Goal: Transaction & Acquisition: Purchase product/service

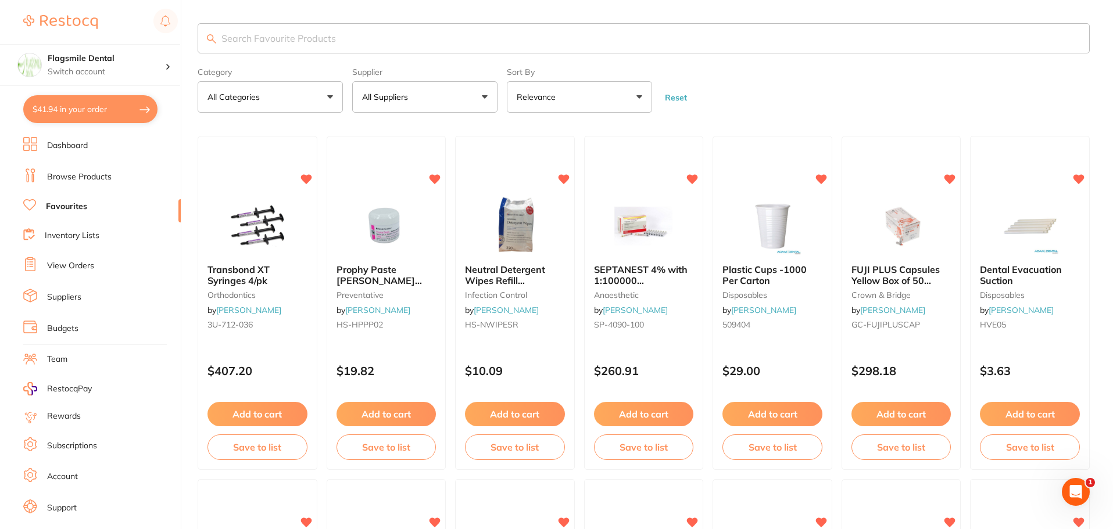
drag, startPoint x: 564, startPoint y: 40, endPoint x: 569, endPoint y: 46, distance: 7.8
click at [565, 48] on input "search" at bounding box center [644, 38] width 892 height 30
type input "slow speed bur"
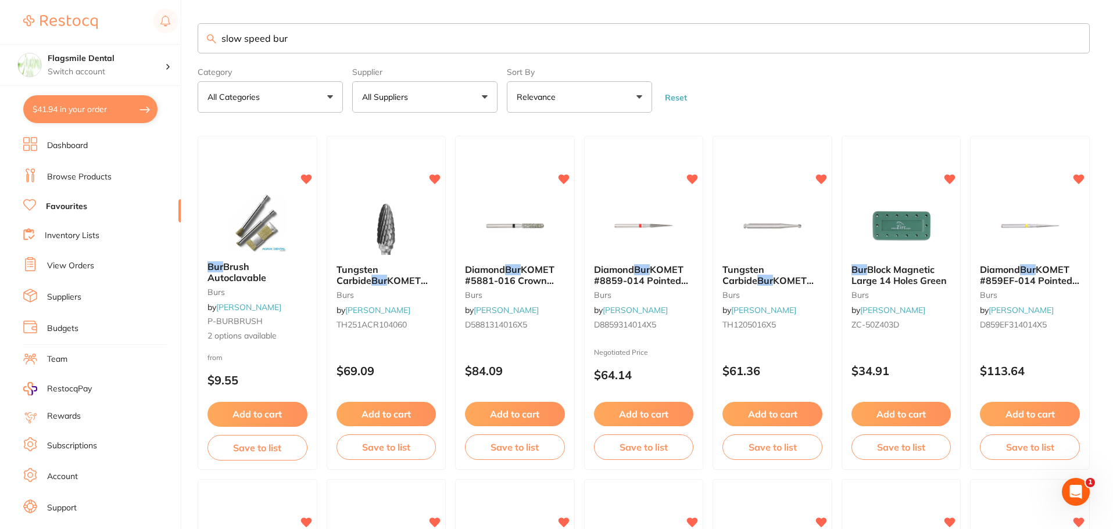
drag, startPoint x: 315, startPoint y: 41, endPoint x: 129, endPoint y: 27, distance: 186.4
click at [129, 27] on div "$41.94 Flagsmile Dental Switch account Flagsmile Dental $41.94 in your order Da…" at bounding box center [556, 264] width 1113 height 529
click at [774, 213] on img at bounding box center [772, 225] width 76 height 59
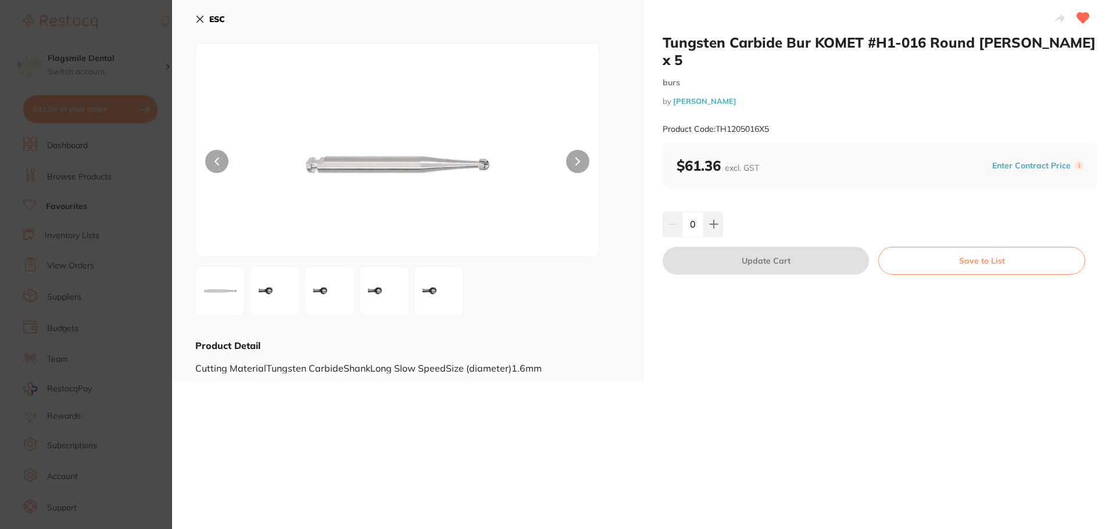
click at [132, 111] on section "Tungsten Carbide Bur KOMET #H1-016 Round [PERSON_NAME] x 5 burs by [PERSON_NAME…" at bounding box center [558, 264] width 1116 height 529
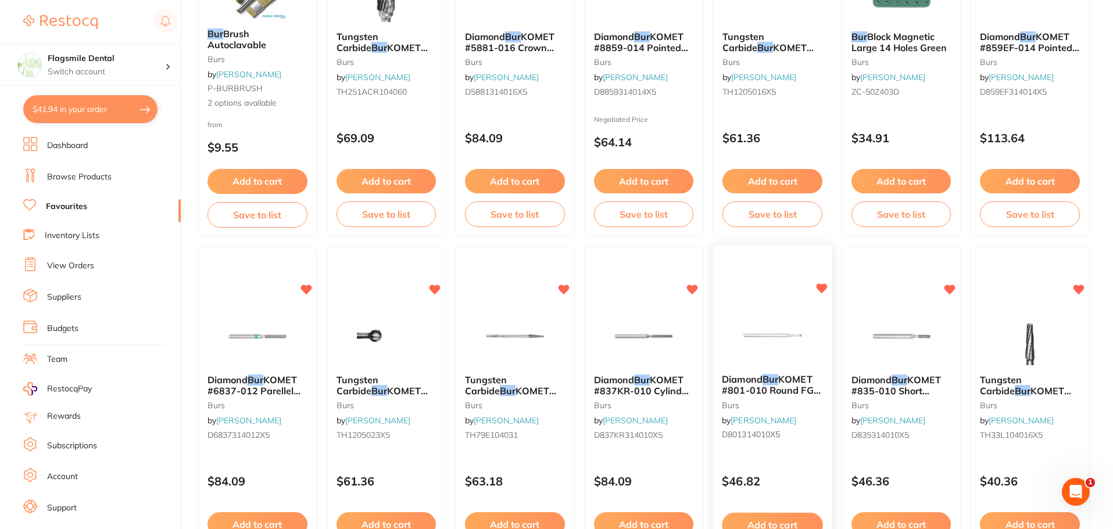
click at [780, 327] on img at bounding box center [772, 336] width 76 height 59
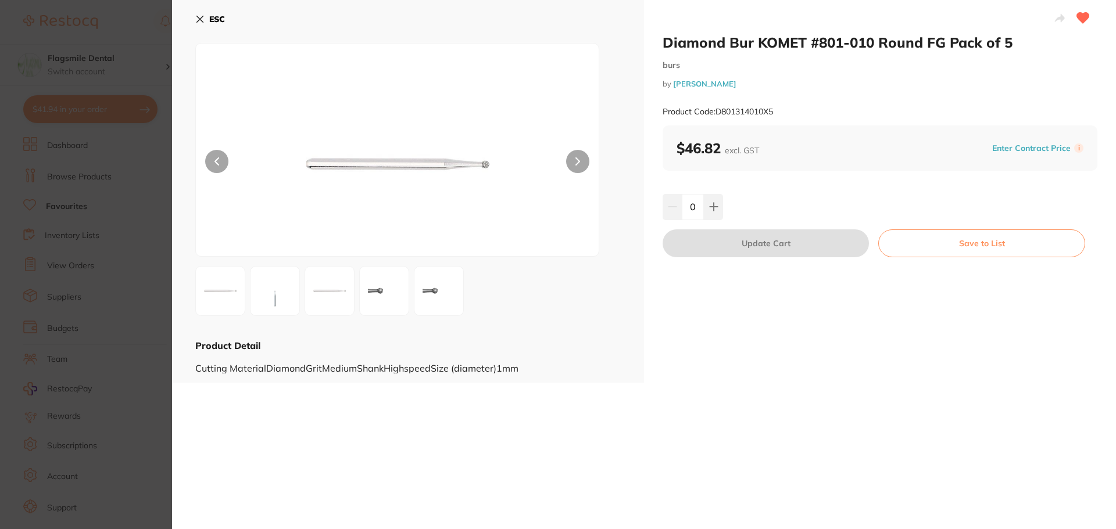
click at [73, 242] on section "Diamond Bur KOMET #801-010 Round FG Pack of 5 burs by [PERSON_NAME] Product Cod…" at bounding box center [558, 264] width 1116 height 529
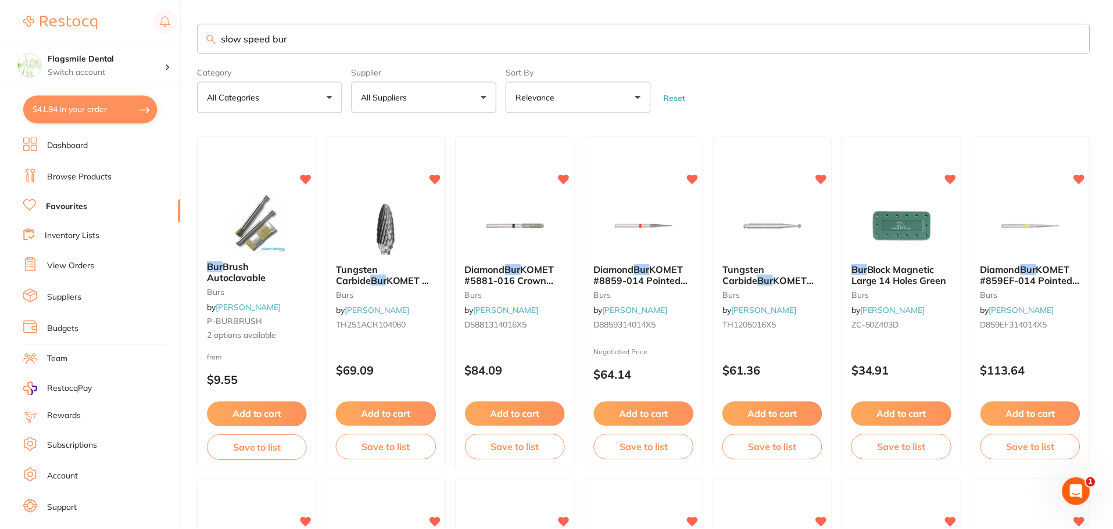
scroll to position [233, 0]
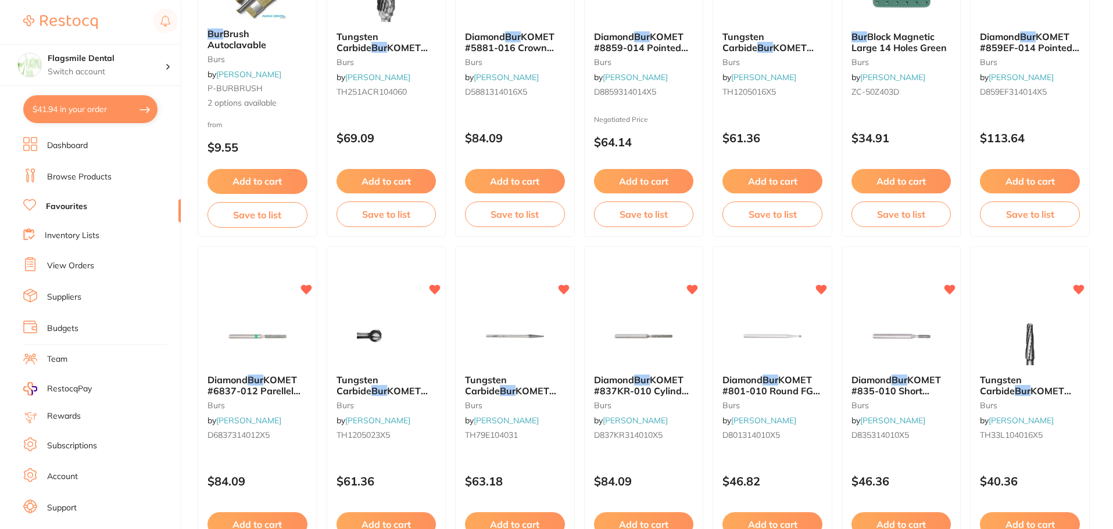
click at [80, 170] on li "Browse Products" at bounding box center [101, 177] width 157 height 17
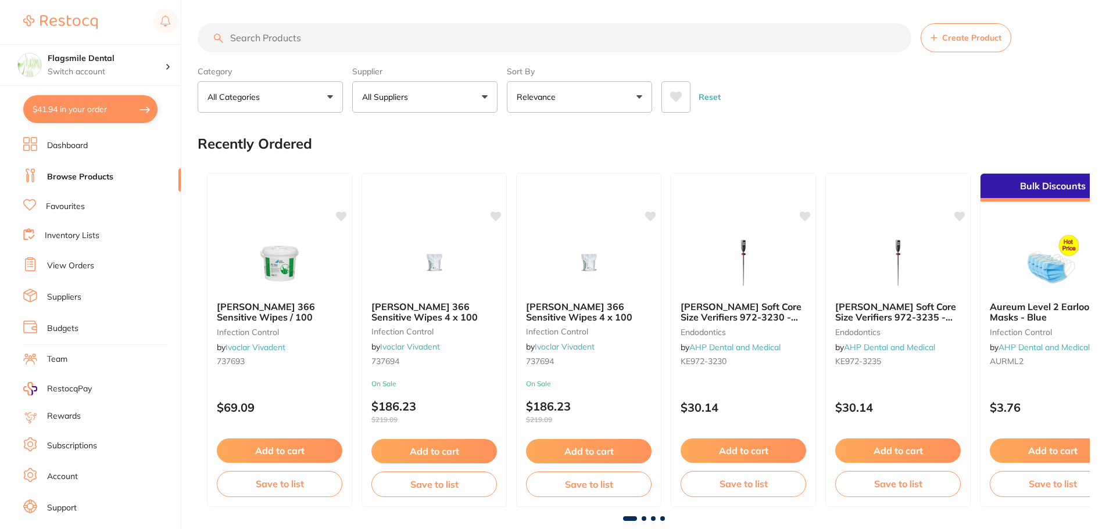
click at [256, 40] on input "search" at bounding box center [555, 37] width 714 height 29
paste input "slow speed bur"
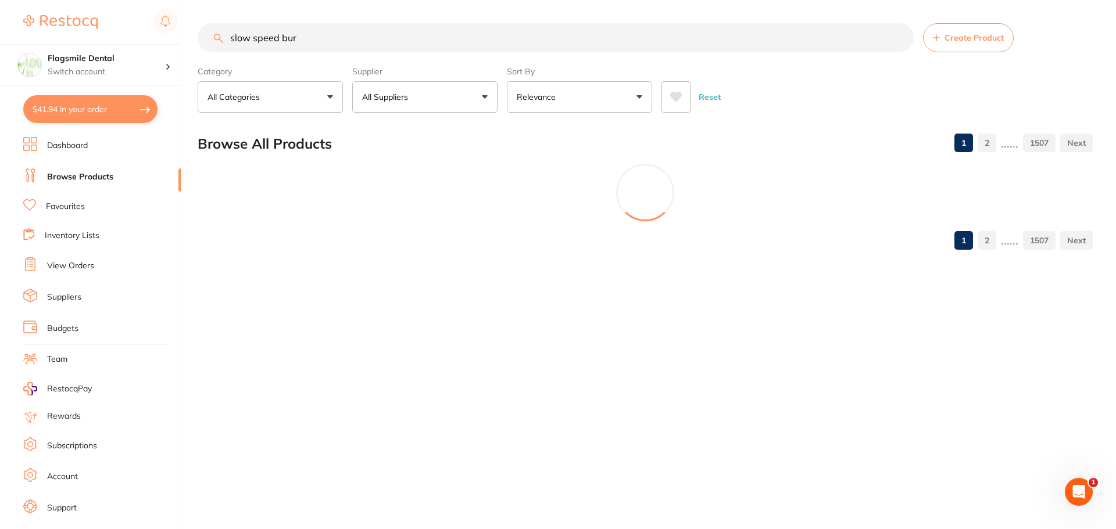
type input "slow speed bur"
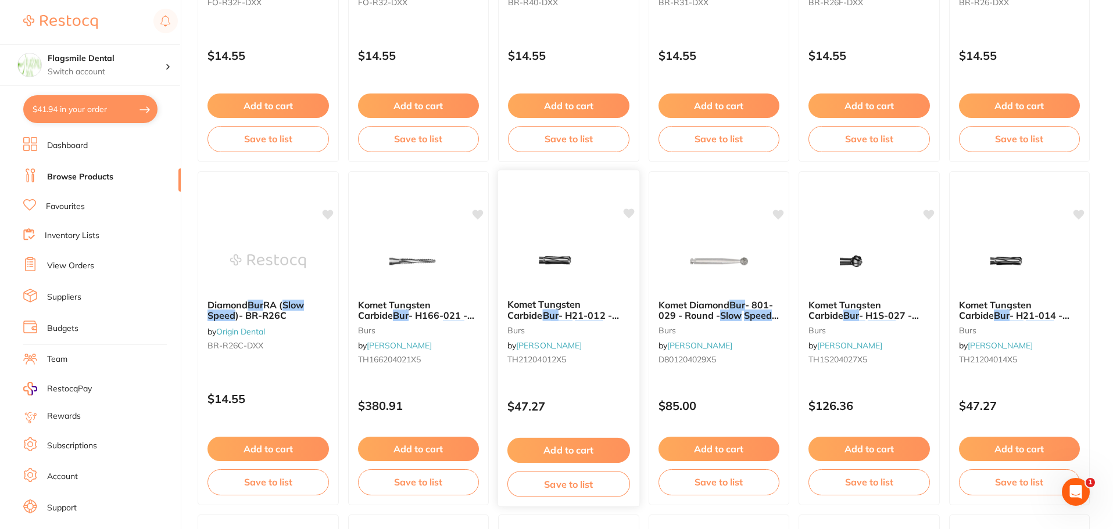
scroll to position [1395, 0]
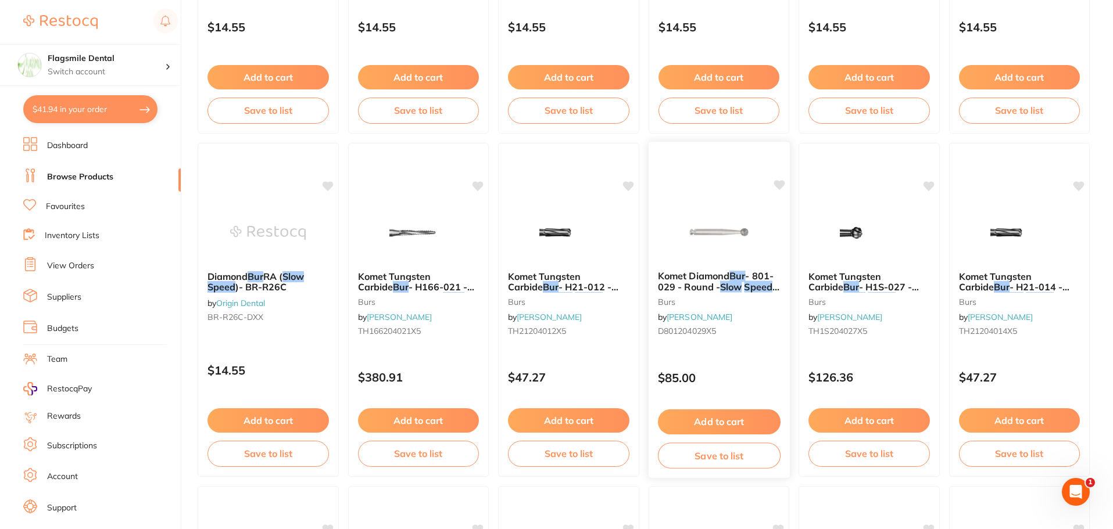
click at [702, 227] on img at bounding box center [718, 232] width 76 height 59
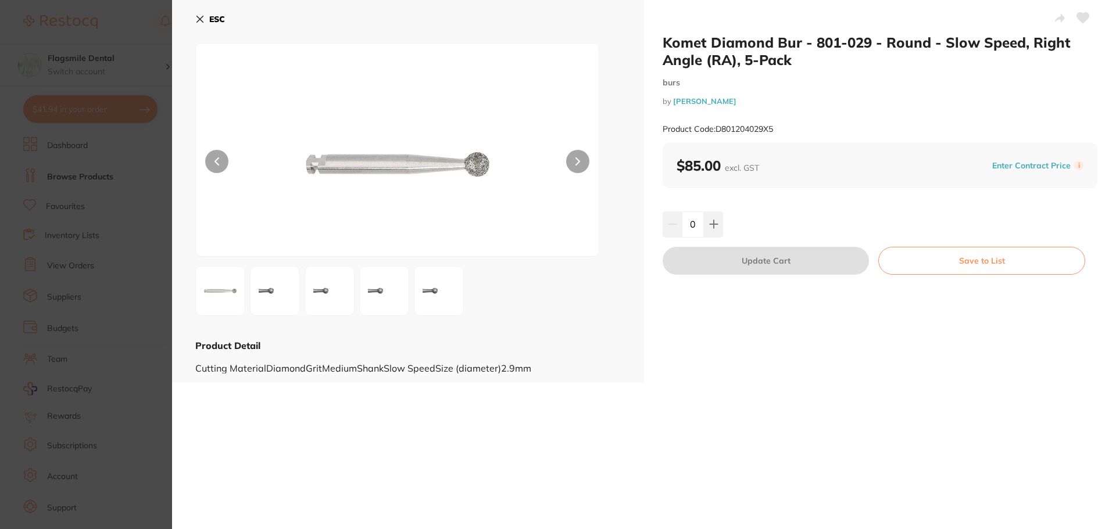
click at [98, 214] on section "Komet Diamond Bur - 801-029 - Round - Slow Speed, Right Angle (RA), 5-Pack burs…" at bounding box center [558, 264] width 1116 height 529
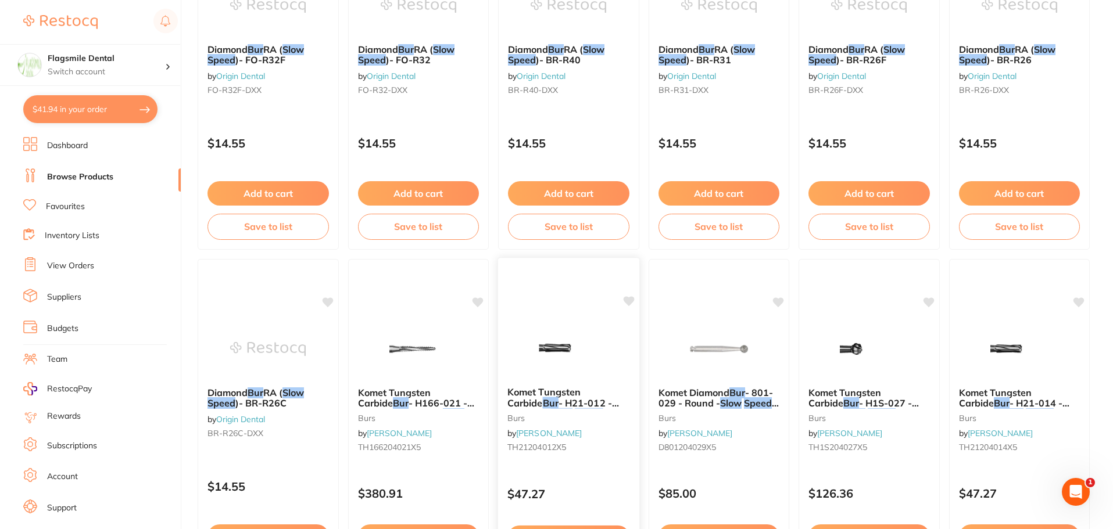
scroll to position [1685, 0]
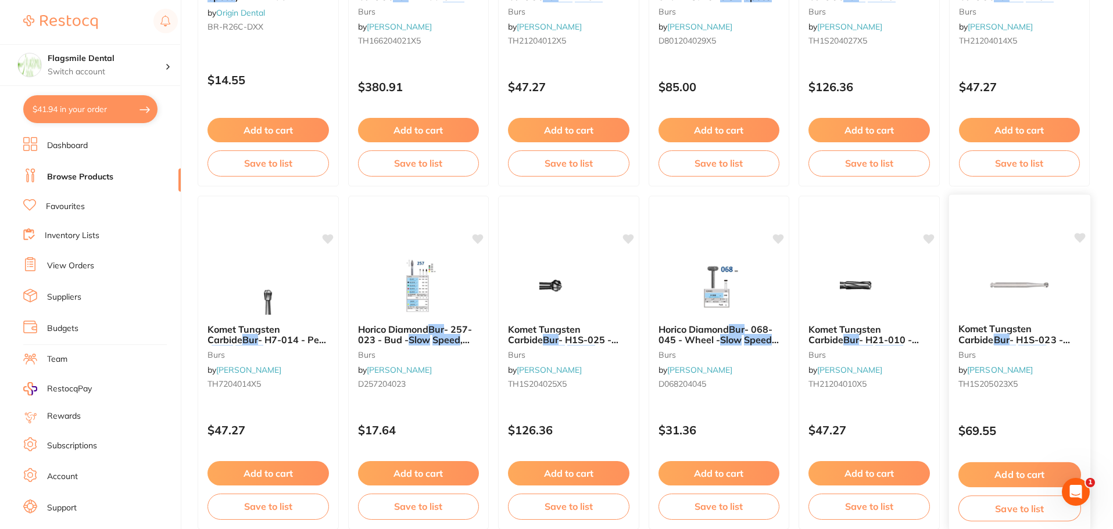
click at [990, 277] on img at bounding box center [1019, 285] width 76 height 59
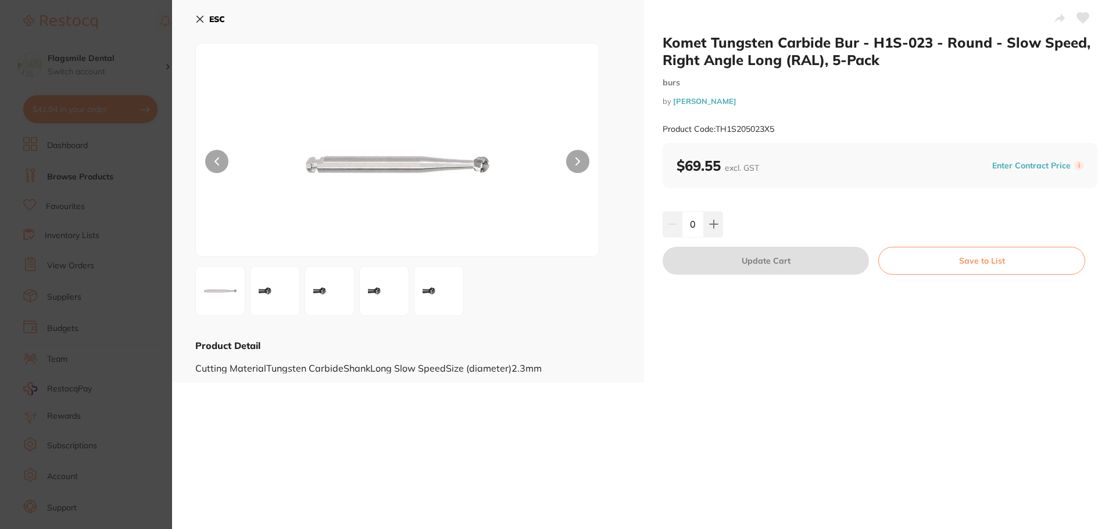
click at [166, 246] on section "Komet Tungsten Carbide Bur - H1S-023 - Round - Slow Speed, Right Angle Long (RA…" at bounding box center [558, 264] width 1116 height 529
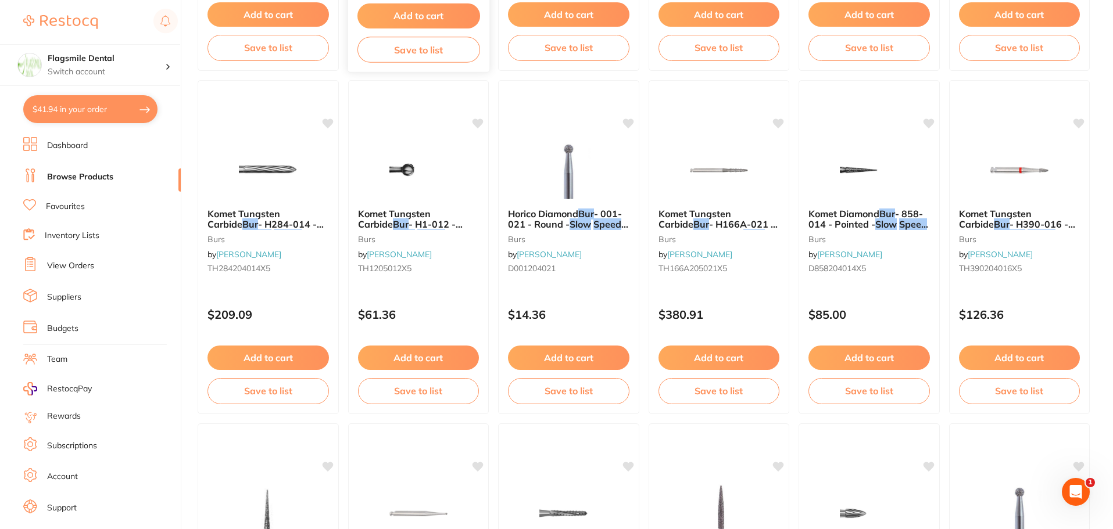
scroll to position [2150, 0]
